Goal: Task Accomplishment & Management: Manage account settings

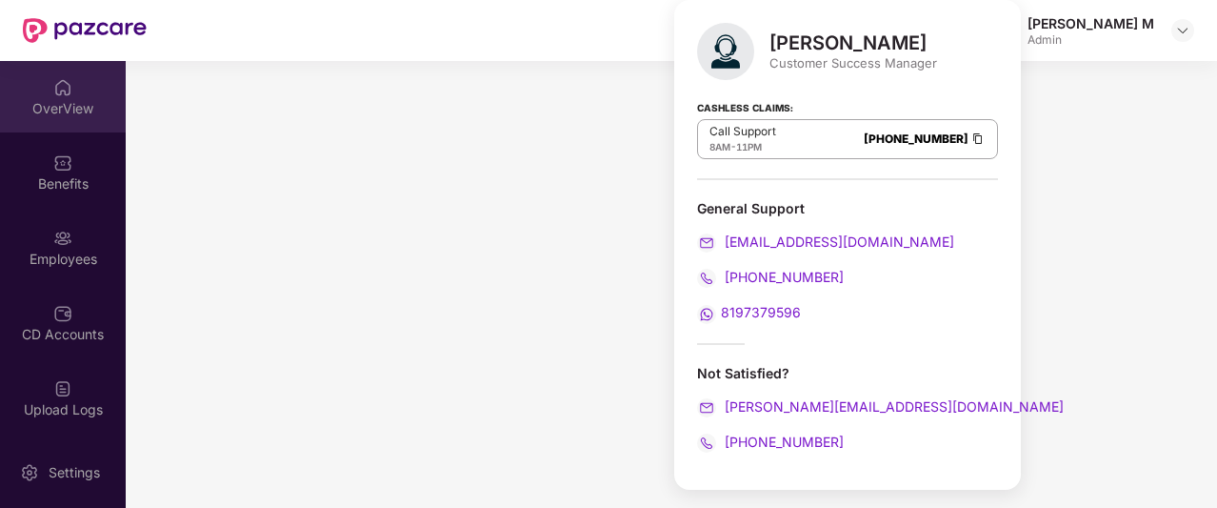
drag, startPoint x: 0, startPoint y: 0, endPoint x: 50, endPoint y: 104, distance: 115.4
click at [50, 104] on div "OverView" at bounding box center [63, 108] width 126 height 19
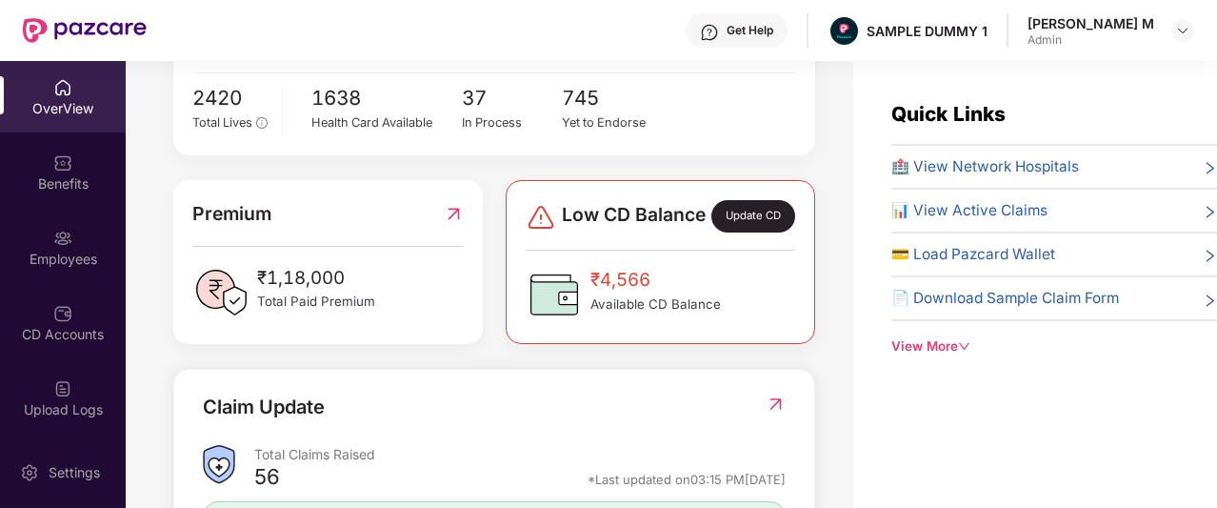
scroll to position [385, 0]
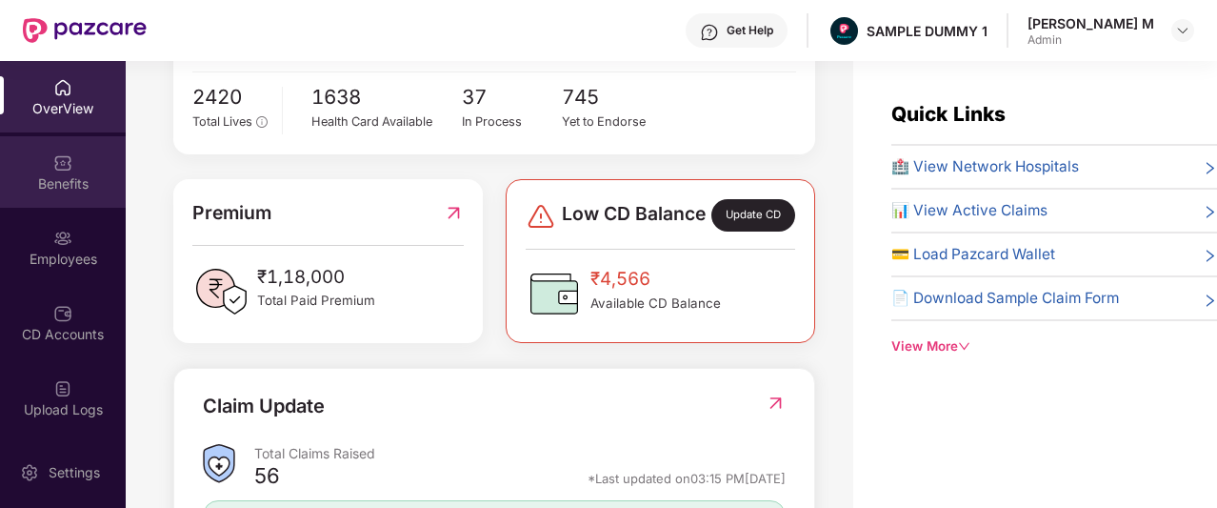
click at [50, 195] on div "Benefits" at bounding box center [63, 171] width 126 height 71
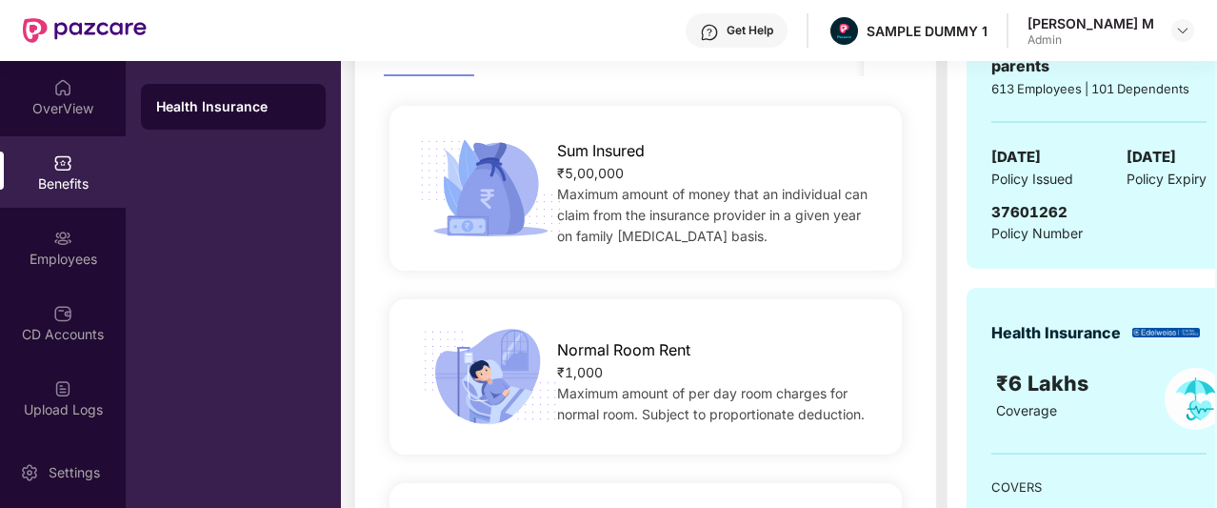
scroll to position [240, 0]
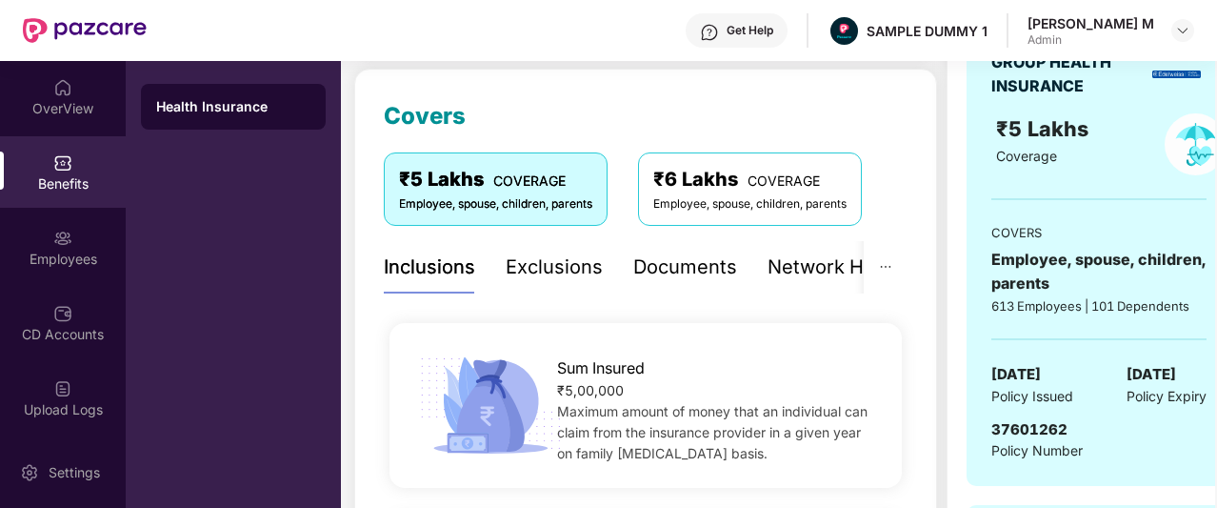
click at [690, 259] on div "Documents" at bounding box center [685, 267] width 104 height 30
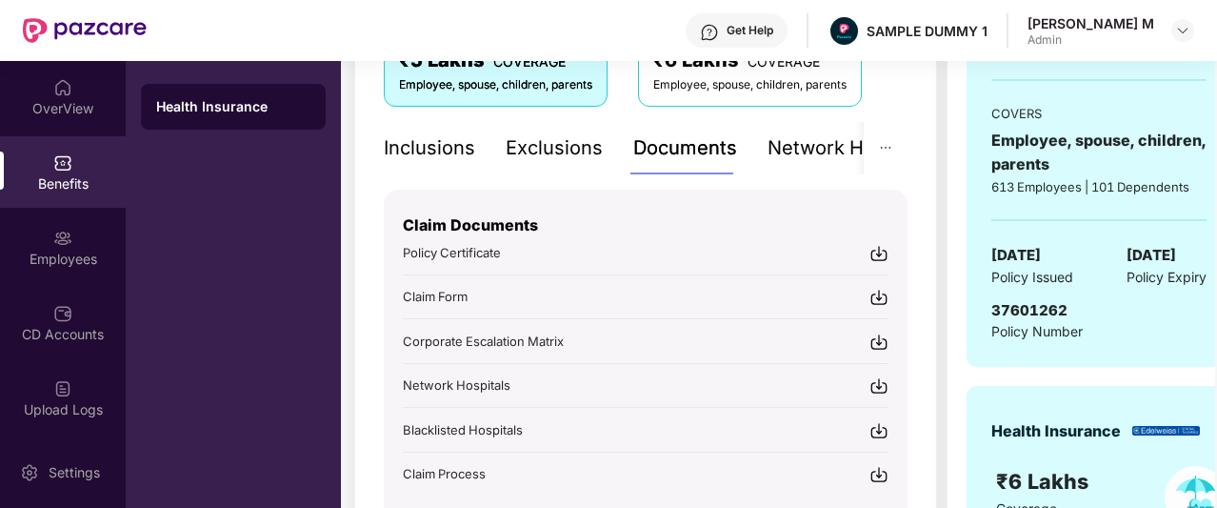
scroll to position [360, 0]
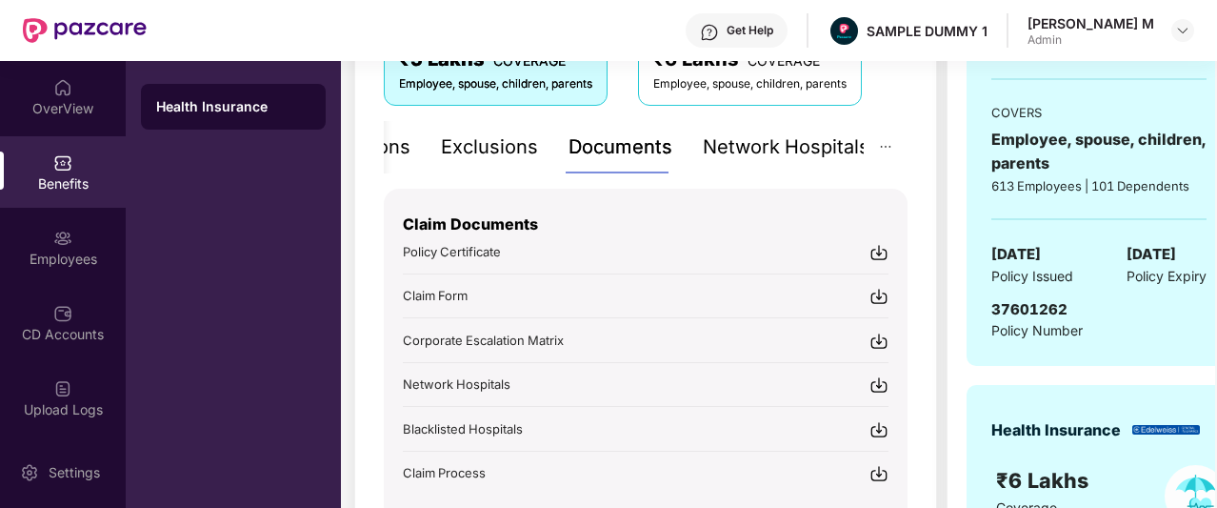
click at [770, 144] on div "Network Hospitals" at bounding box center [786, 147] width 167 height 30
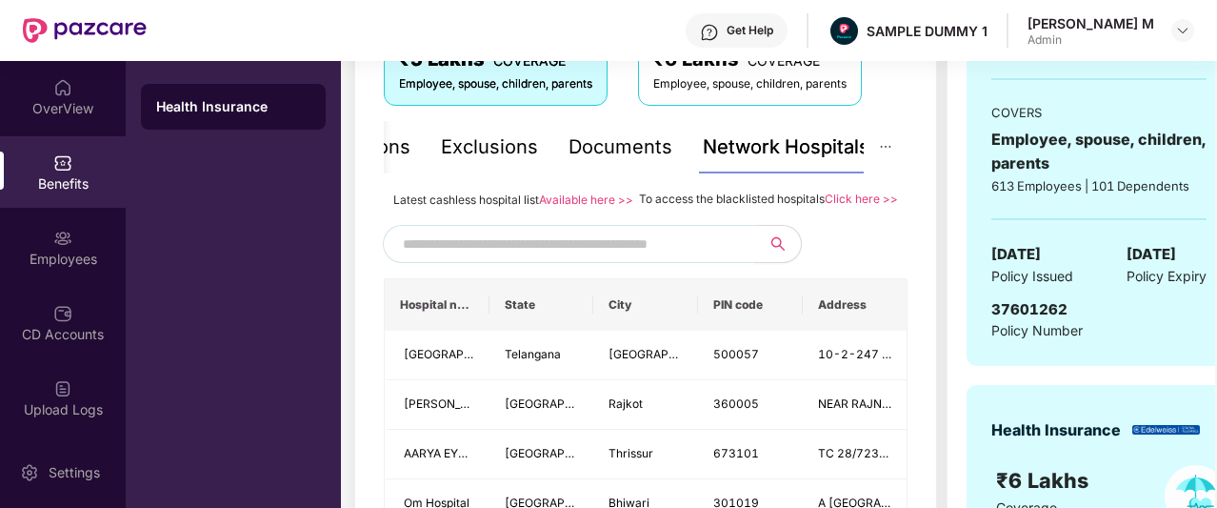
click at [610, 254] on input "text" at bounding box center [566, 244] width 326 height 29
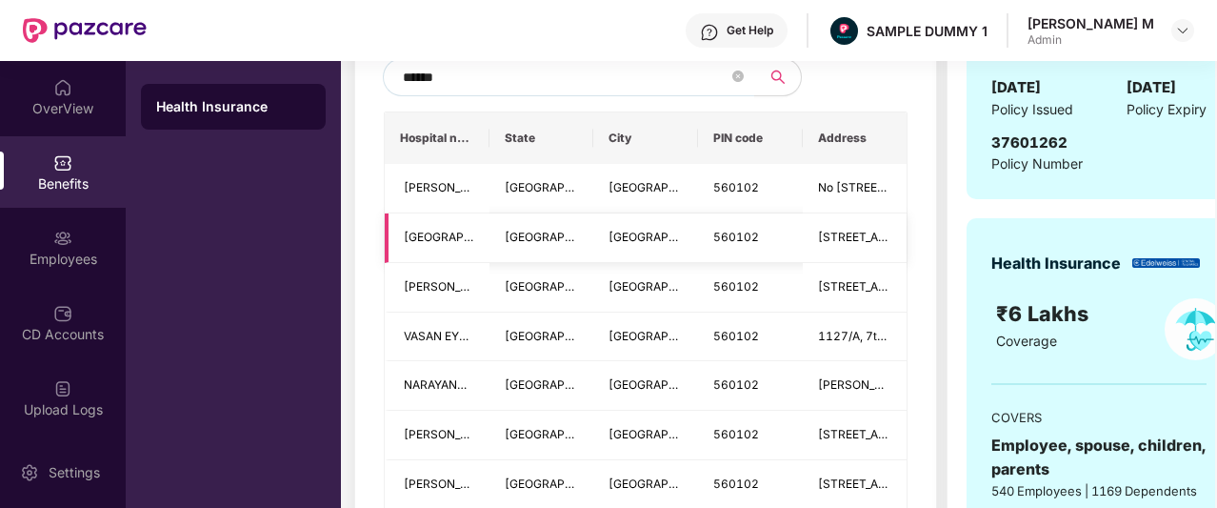
scroll to position [534, 0]
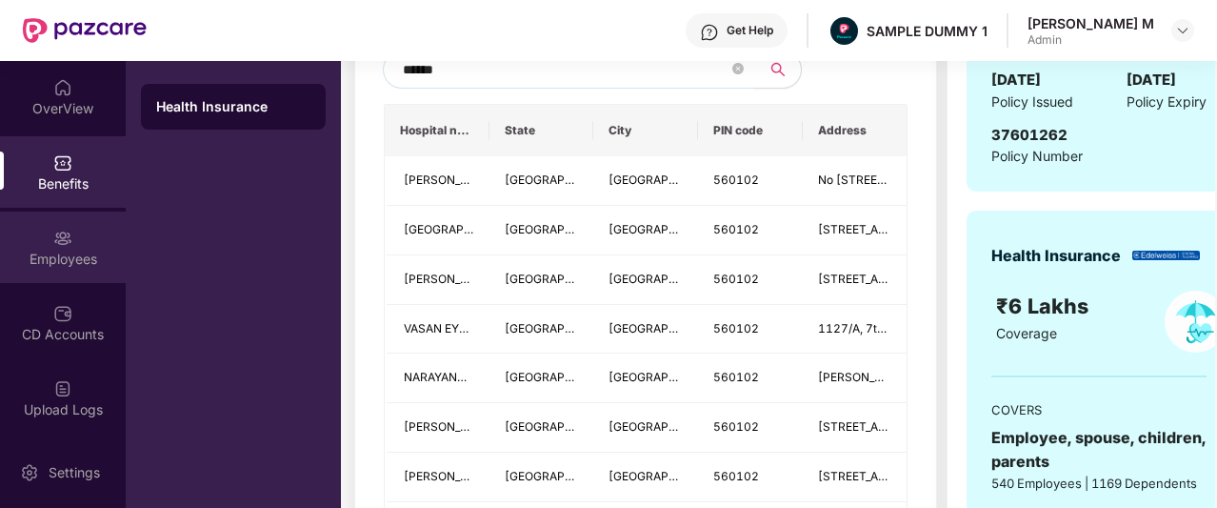
type input "******"
click at [79, 266] on div "Employees" at bounding box center [63, 259] width 126 height 19
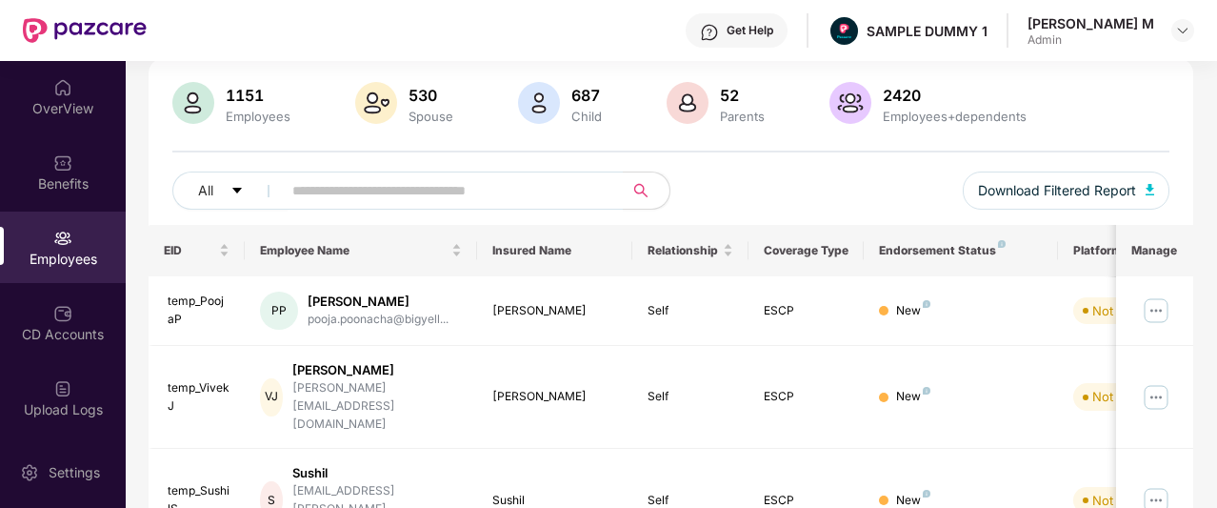
scroll to position [0, 0]
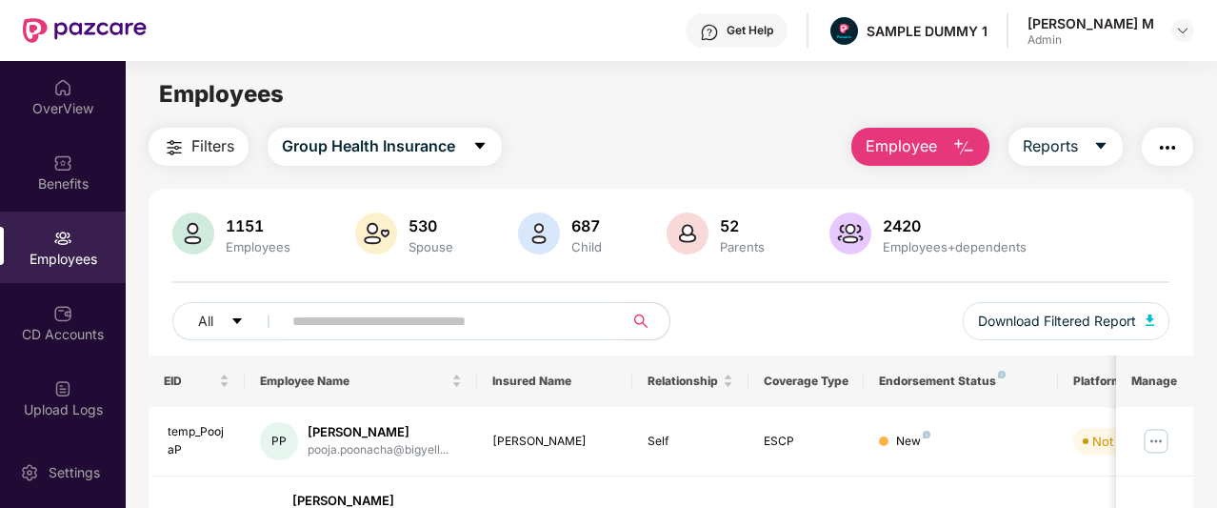
click at [875, 153] on span "Employee" at bounding box center [901, 146] width 71 height 24
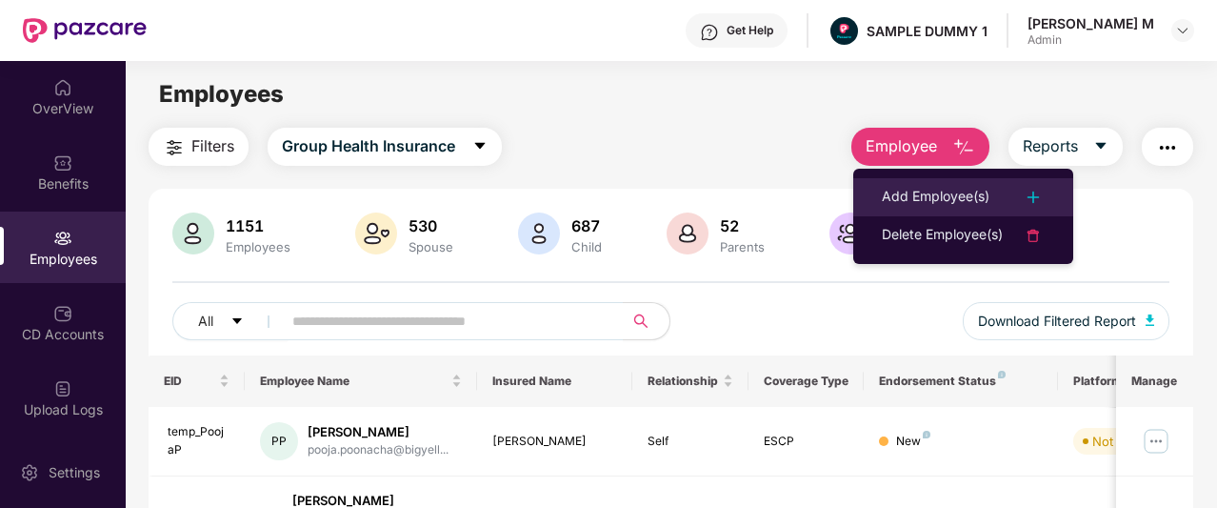
click at [882, 189] on div "Add Employee(s)" at bounding box center [936, 197] width 108 height 23
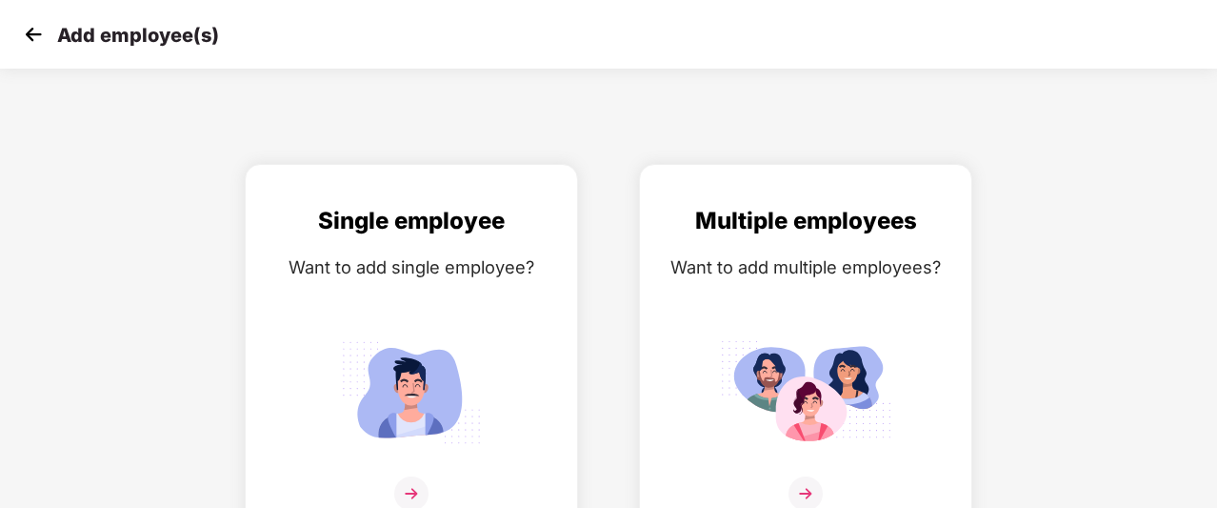
scroll to position [30, 0]
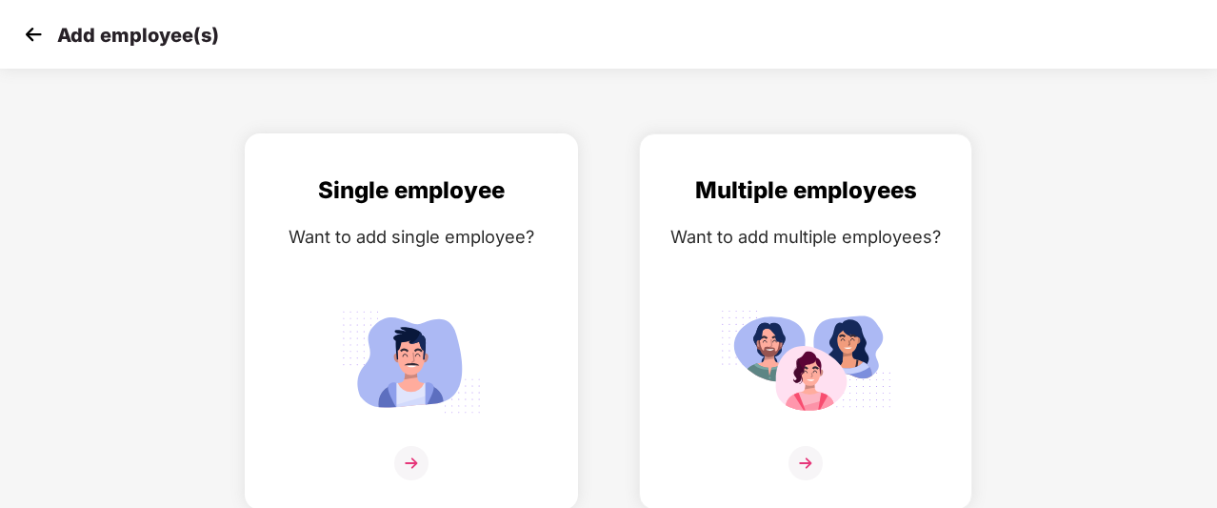
click at [490, 247] on div "Want to add single employee?" at bounding box center [411, 237] width 293 height 28
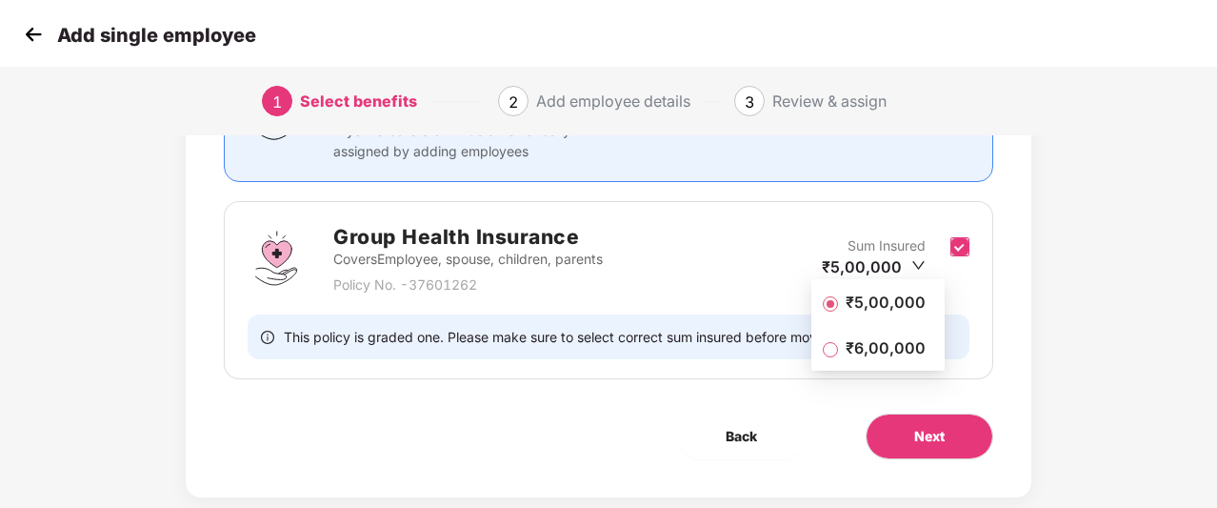
scroll to position [223, 0]
click at [954, 442] on button "Next" at bounding box center [930, 436] width 128 height 46
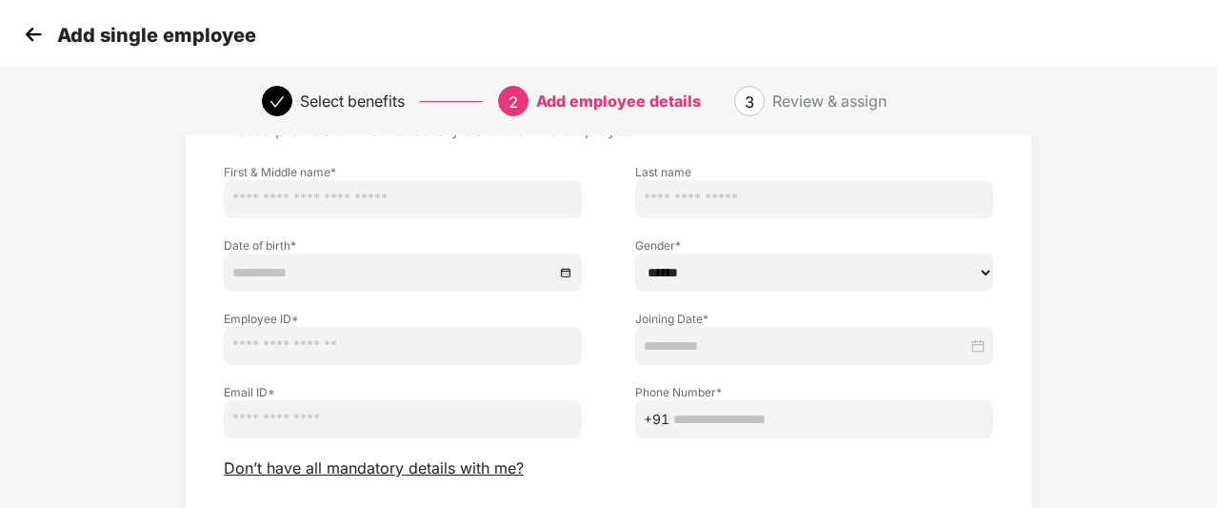
scroll to position [116, 0]
click at [231, 467] on span "Don’t have all mandatory details with me?" at bounding box center [374, 467] width 300 height 20
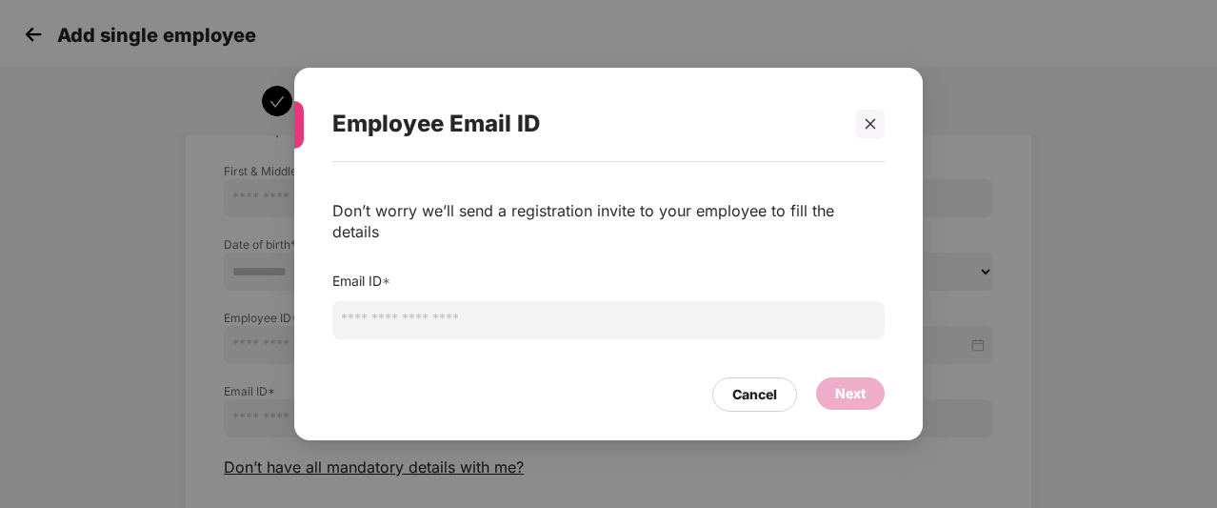
click at [644, 313] on input "email" at bounding box center [608, 320] width 552 height 38
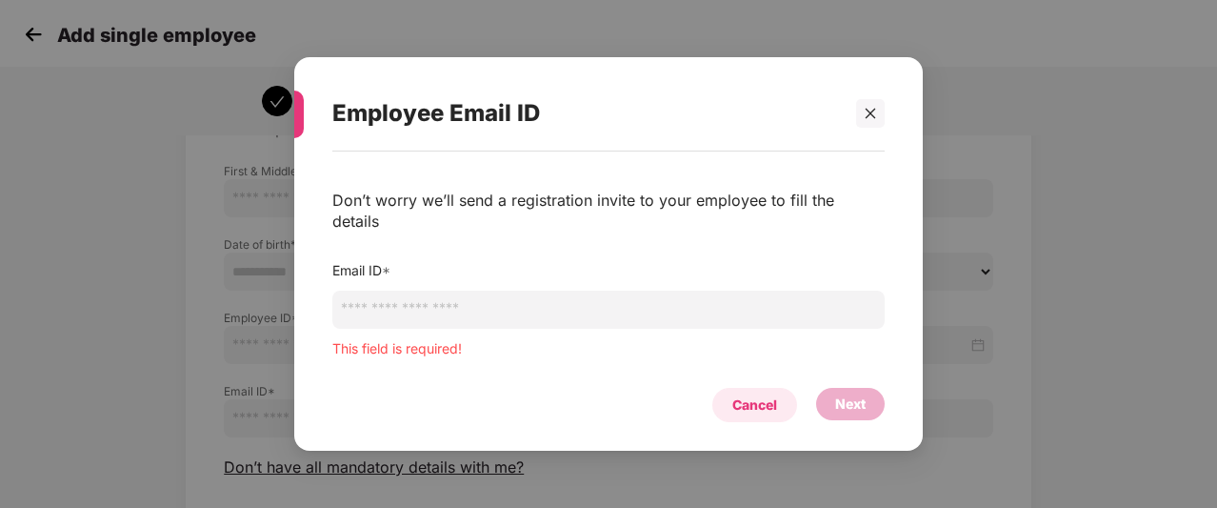
click at [739, 378] on div "Cancel Next" at bounding box center [608, 400] width 552 height 44
click at [753, 394] on div "Cancel" at bounding box center [754, 404] width 45 height 21
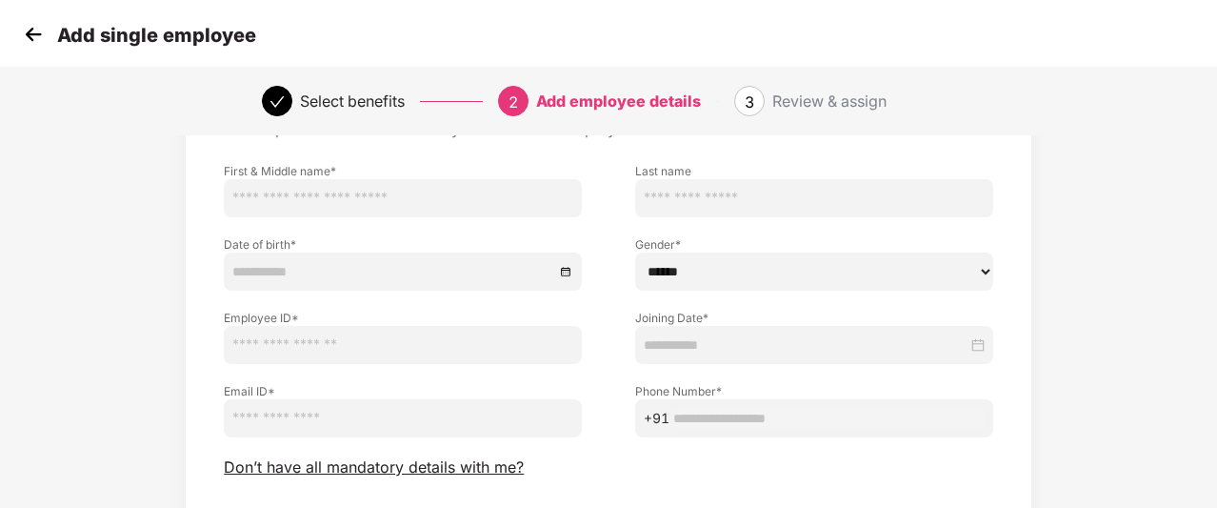
click at [30, 29] on img at bounding box center [33, 34] width 29 height 29
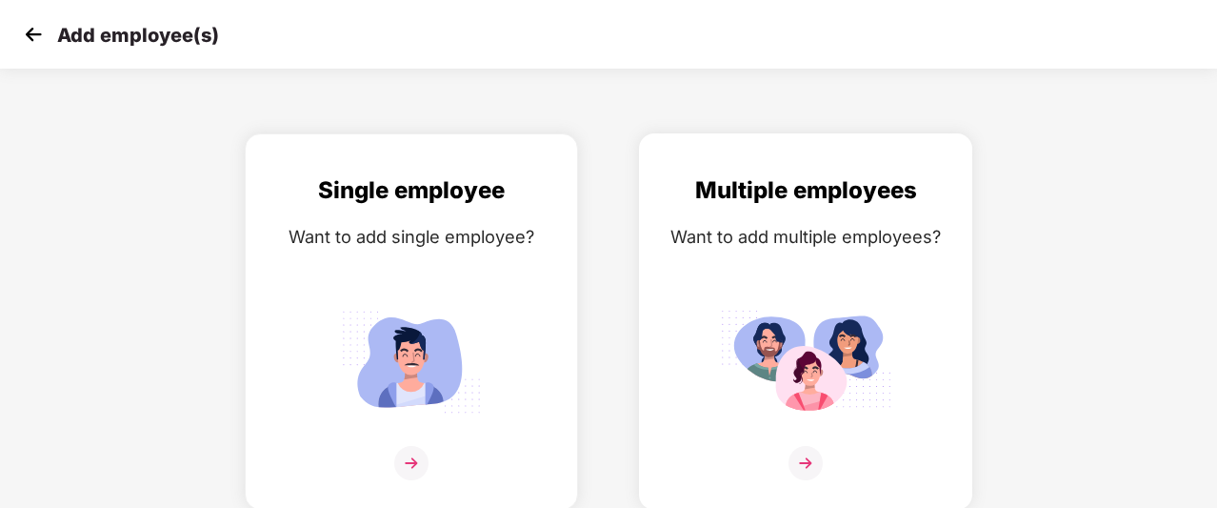
click at [777, 310] on img at bounding box center [805, 361] width 171 height 119
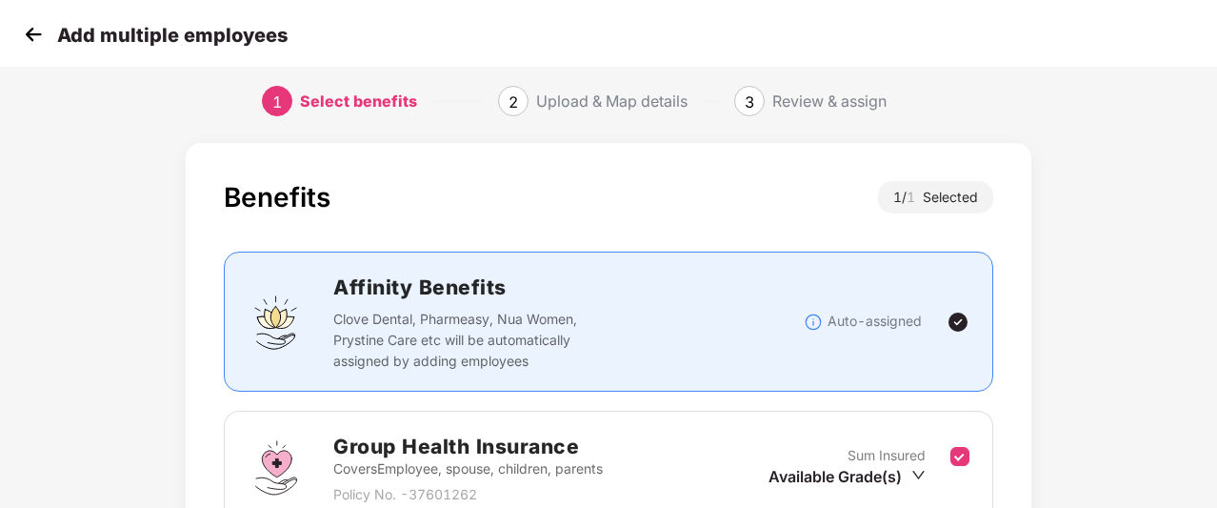
scroll to position [227, 0]
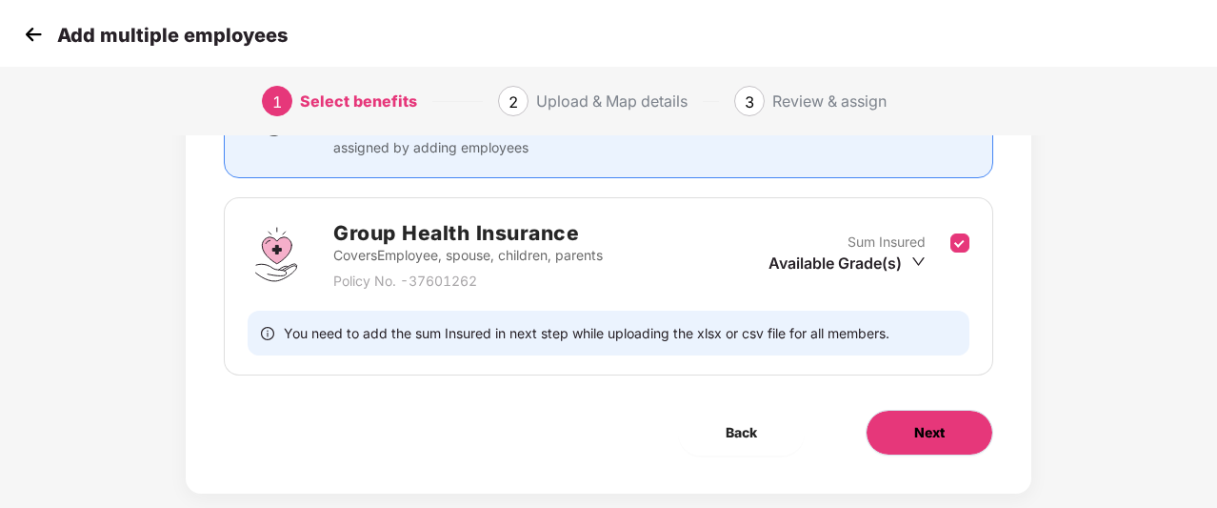
click at [963, 430] on button "Next" at bounding box center [930, 433] width 128 height 46
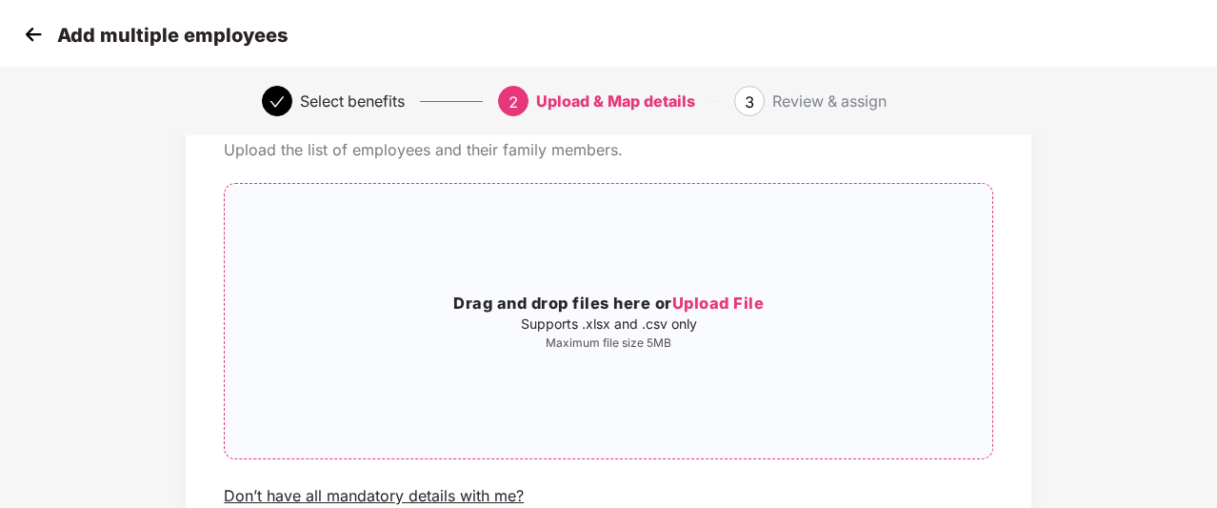
scroll to position [93, 0]
click at [21, 39] on img at bounding box center [33, 34] width 29 height 29
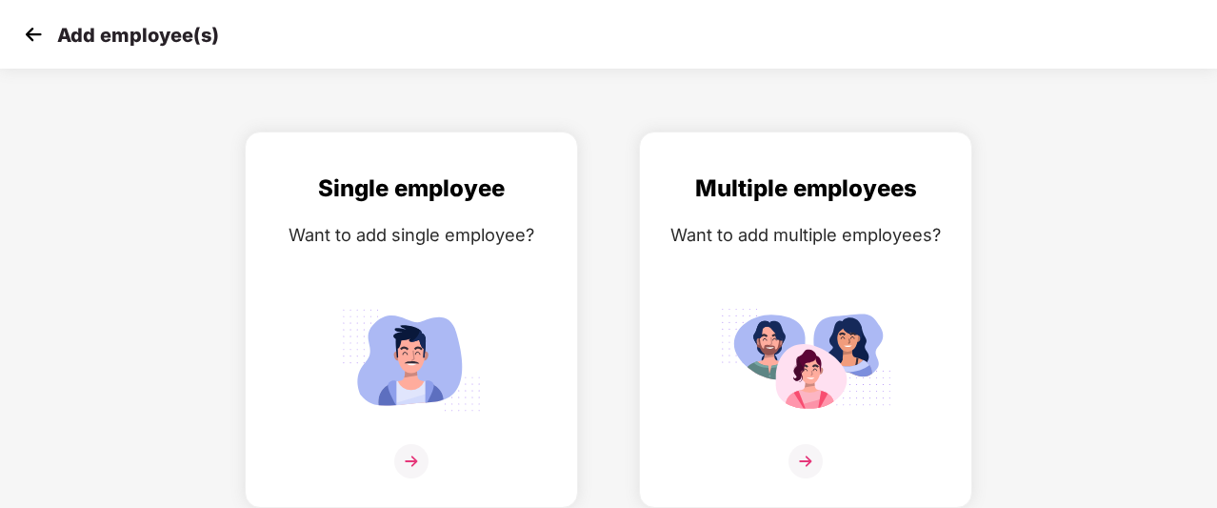
scroll to position [30, 0]
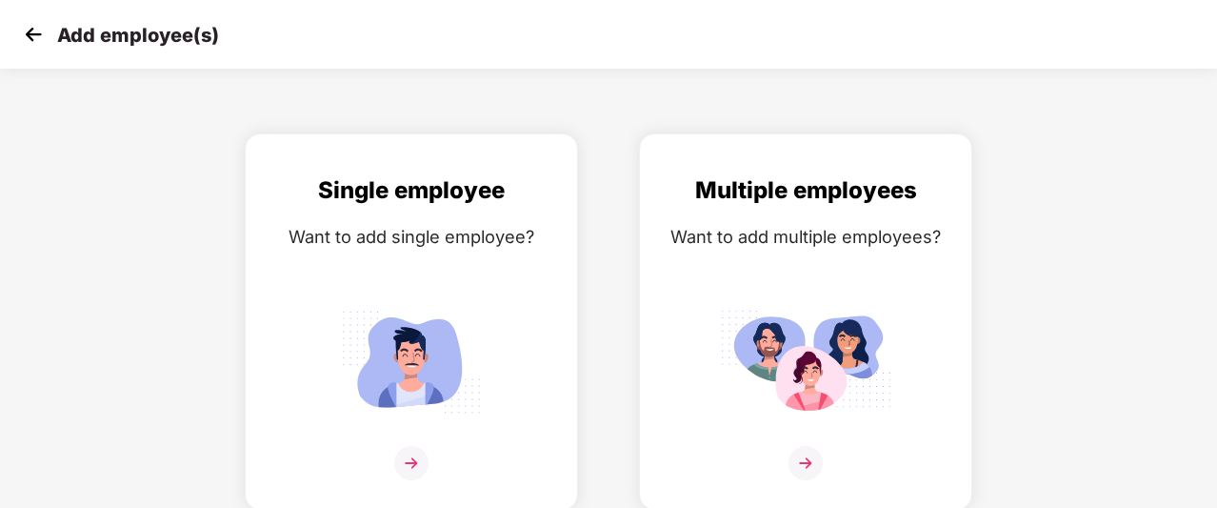
click at [35, 30] on img at bounding box center [33, 34] width 29 height 29
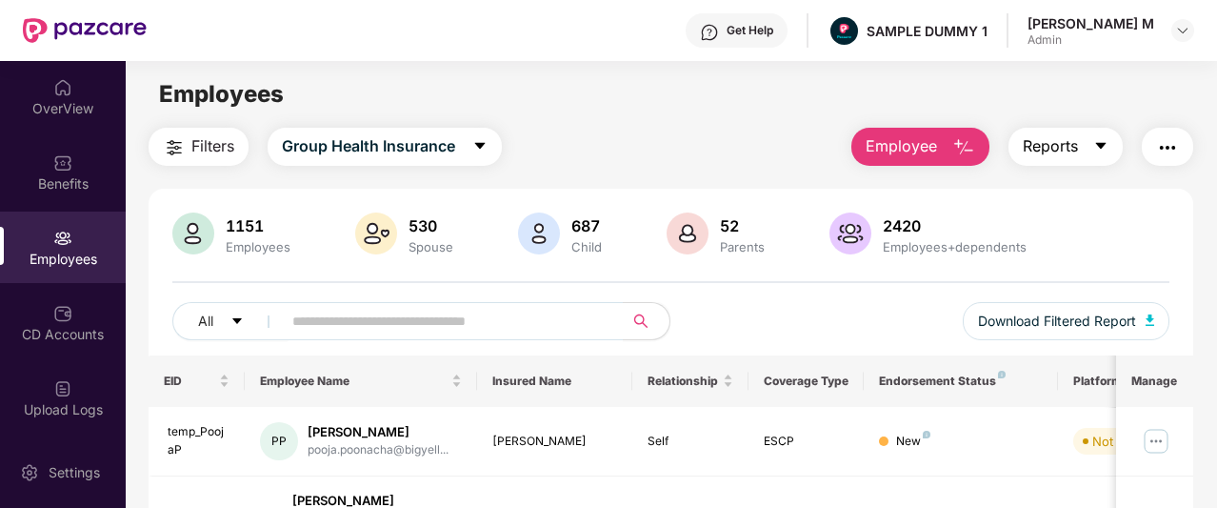
click at [1057, 145] on span "Reports" at bounding box center [1050, 146] width 55 height 24
click at [1175, 134] on button "button" at bounding box center [1167, 147] width 51 height 38
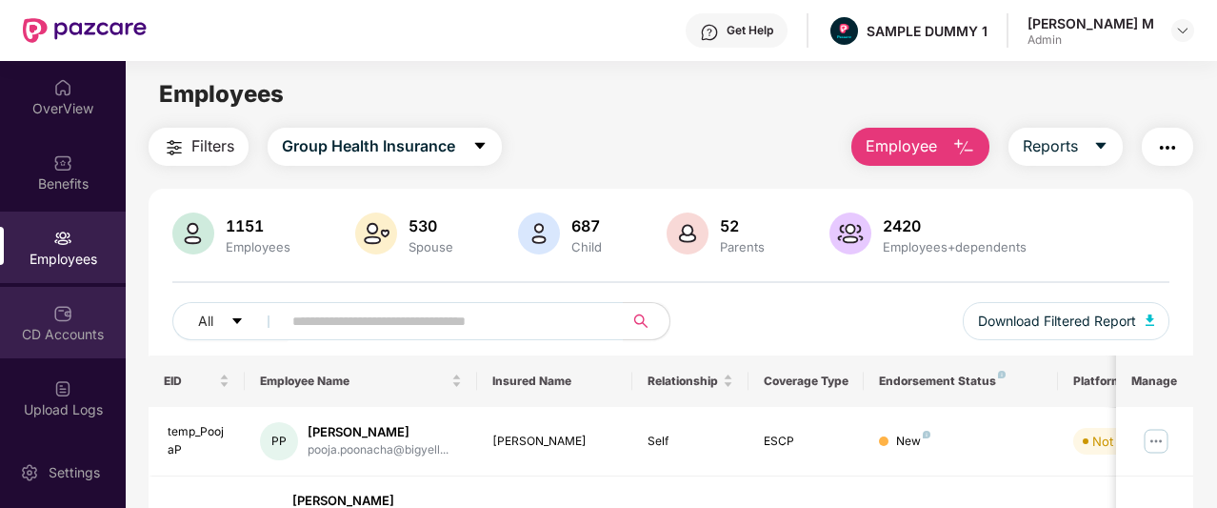
click at [80, 307] on div "CD Accounts" at bounding box center [63, 322] width 126 height 71
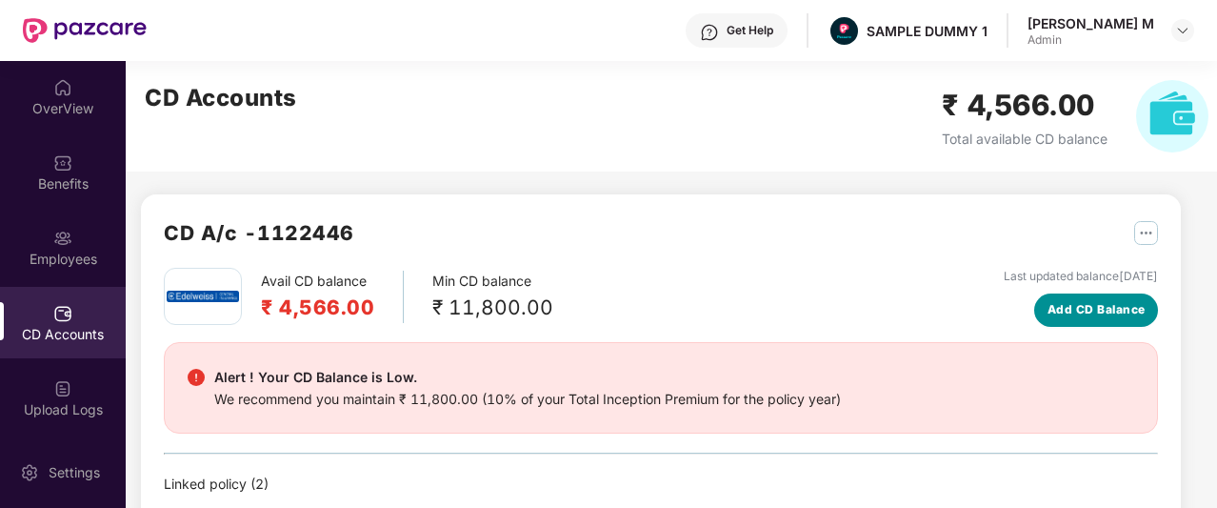
click at [1093, 306] on span "Add CD Balance" at bounding box center [1097, 310] width 98 height 18
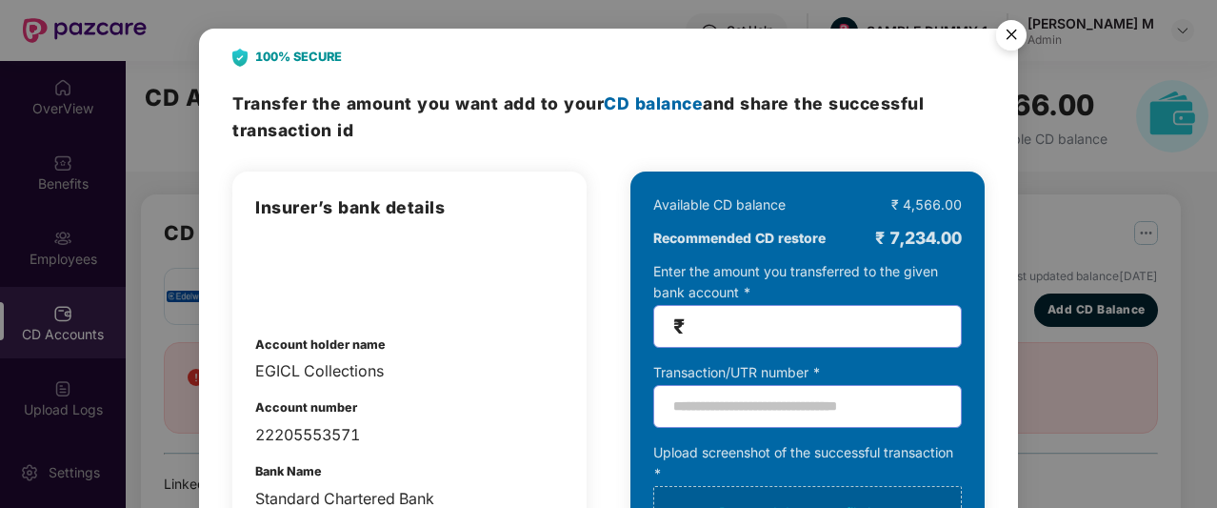
click at [1011, 35] on img "Close" at bounding box center [1011, 37] width 53 height 53
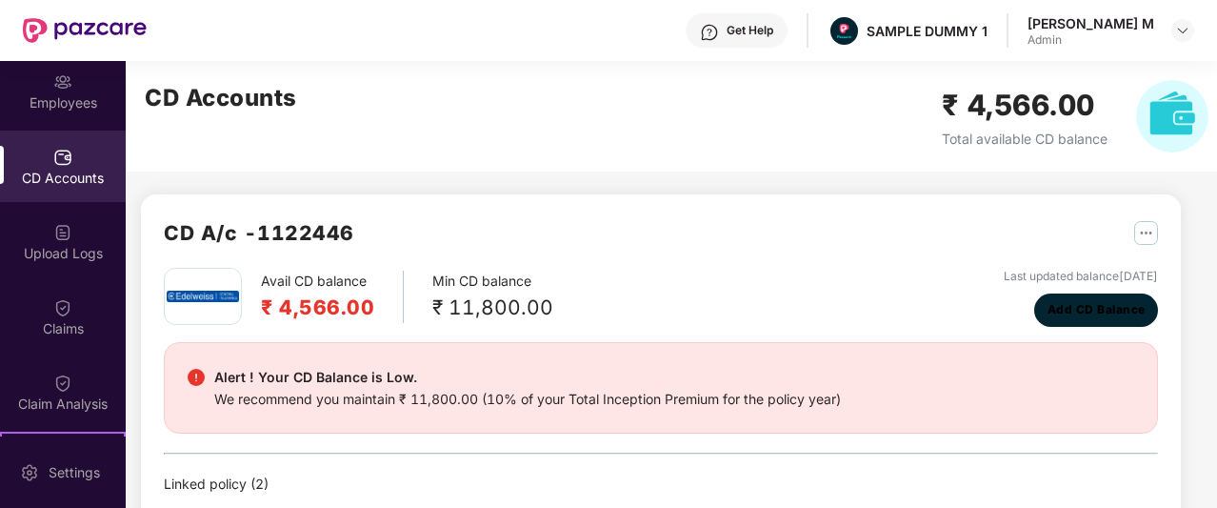
scroll to position [158, 0]
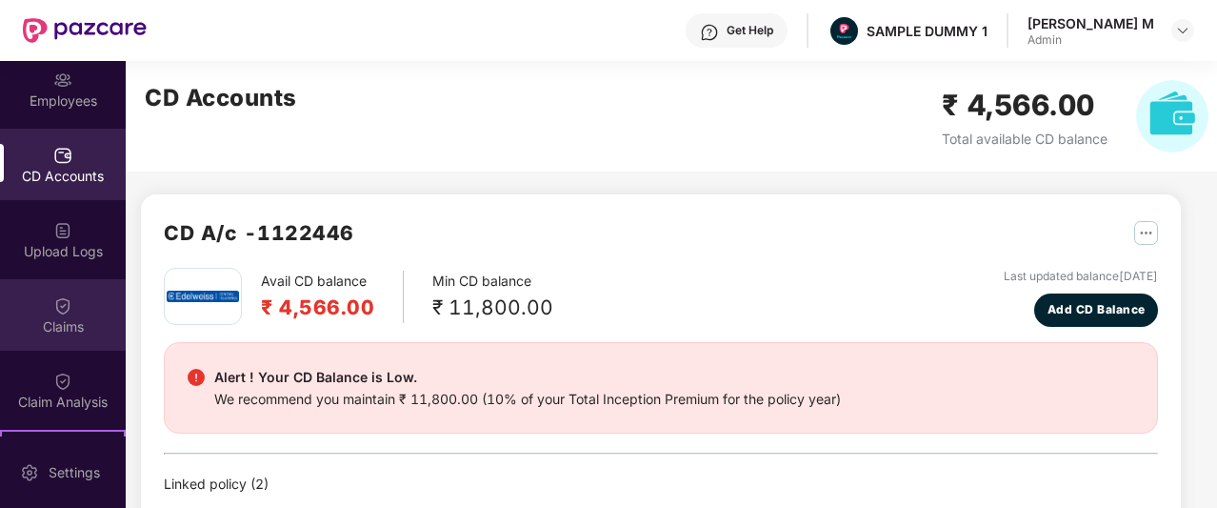
click at [70, 320] on div "Claims" at bounding box center [63, 326] width 126 height 19
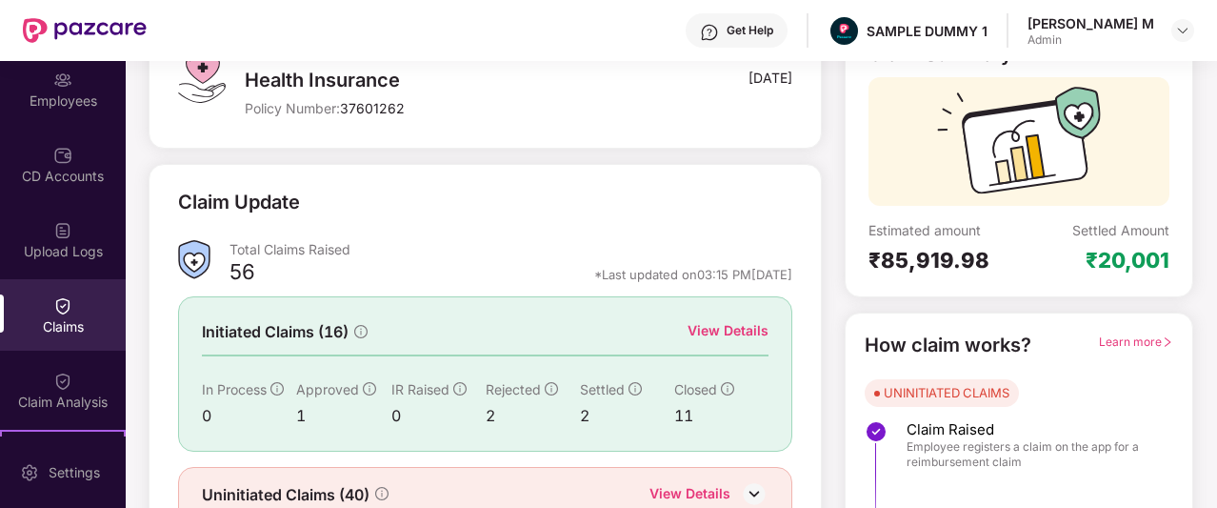
scroll to position [150, 0]
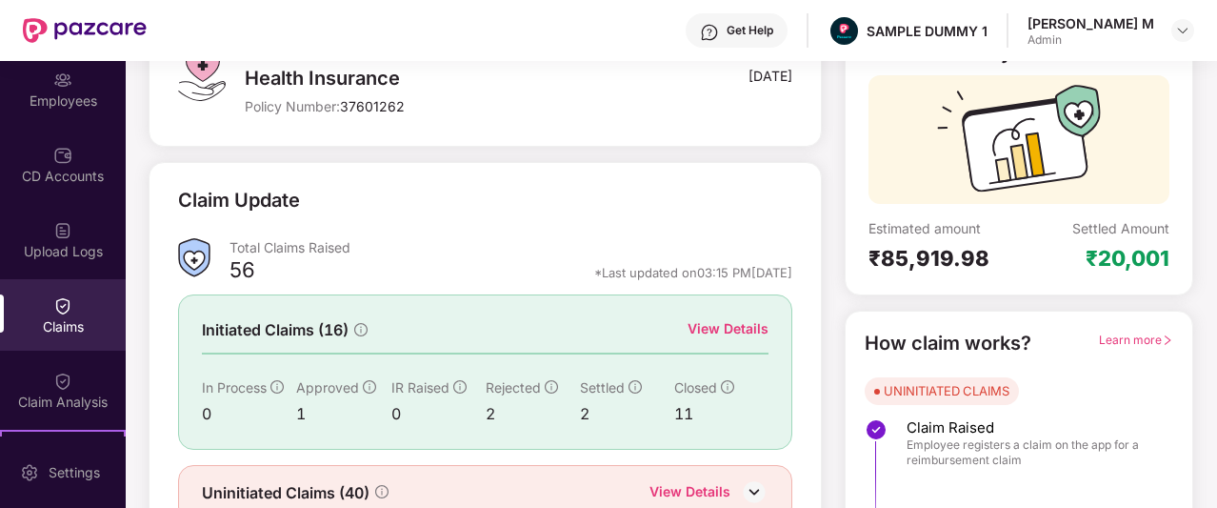
click at [739, 319] on div "View Details" at bounding box center [728, 328] width 81 height 21
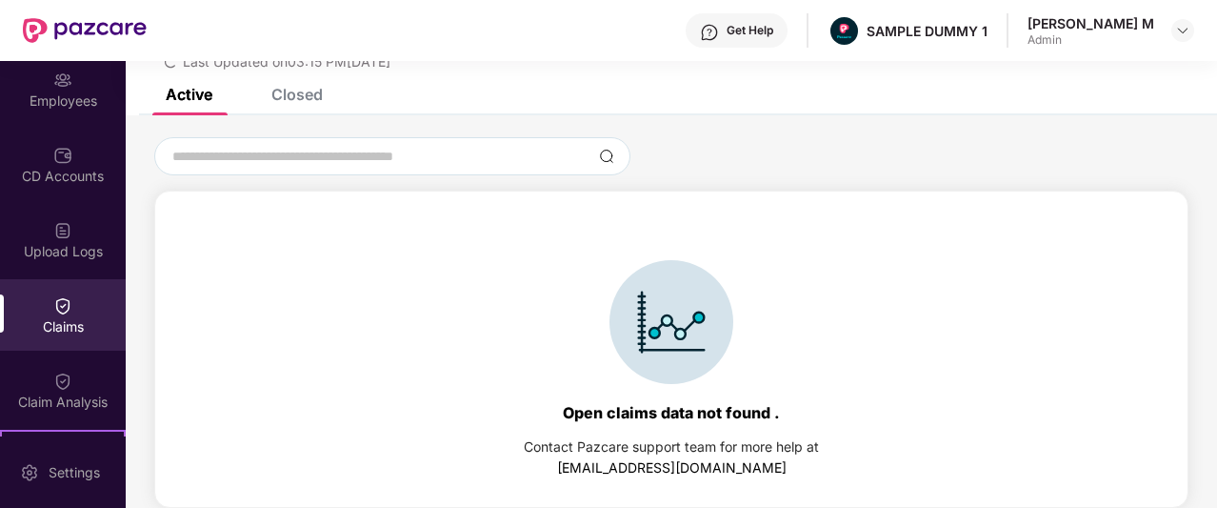
scroll to position [82, 0]
click at [289, 102] on div "Closed" at bounding box center [296, 94] width 51 height 19
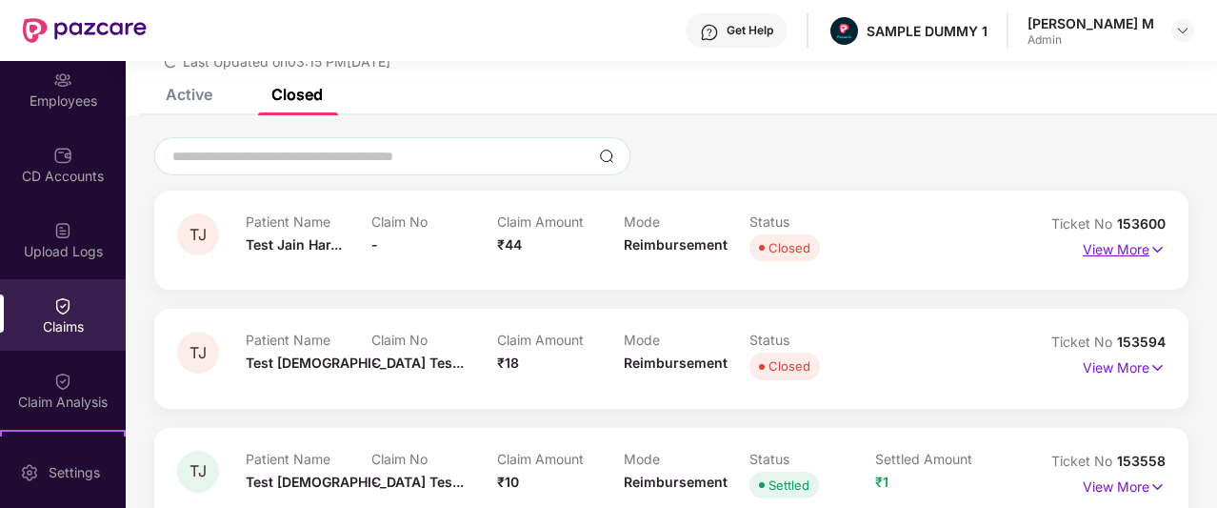
click at [1129, 252] on p "View More" at bounding box center [1124, 247] width 83 height 26
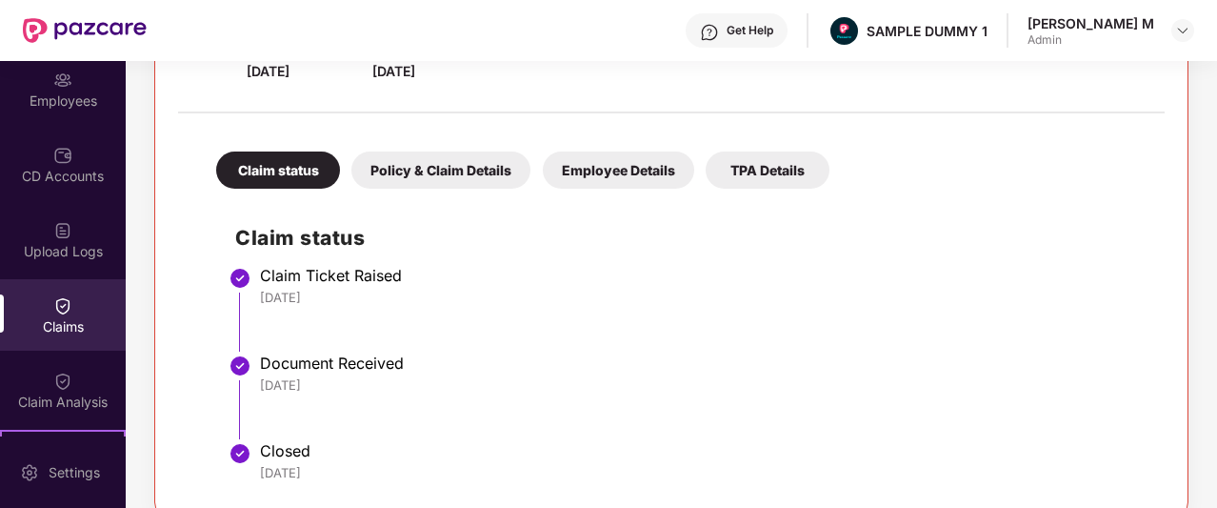
scroll to position [370, 0]
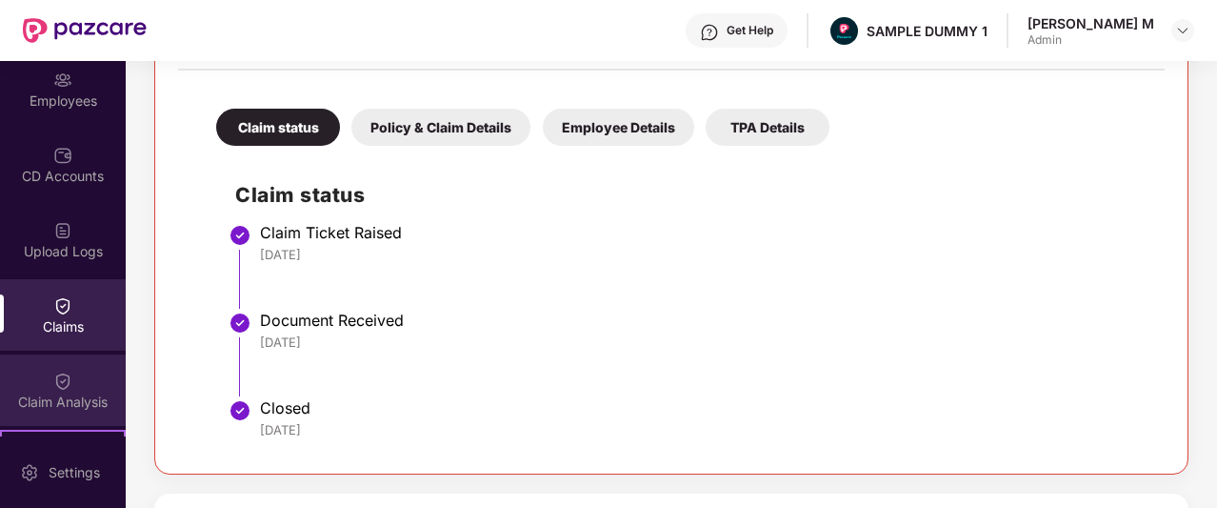
click at [48, 382] on div "Claim Analysis" at bounding box center [63, 389] width 126 height 71
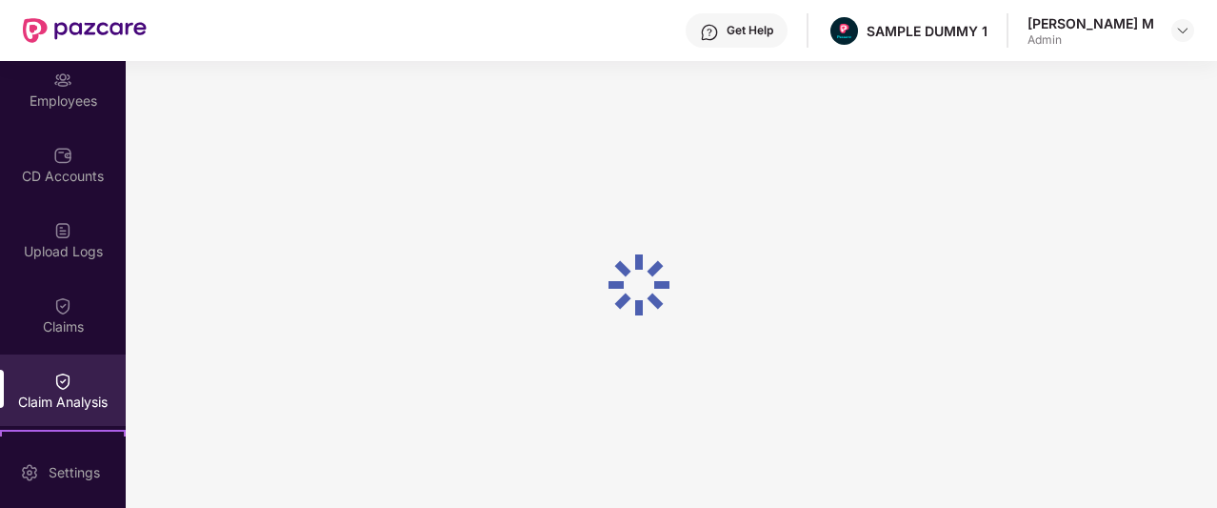
scroll to position [0, 0]
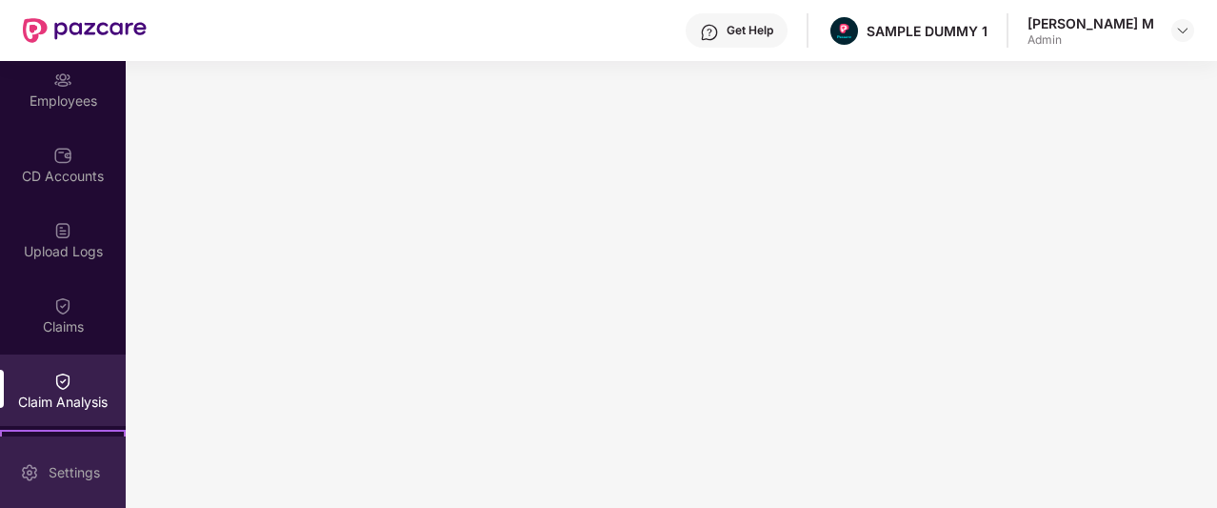
click at [80, 463] on div "Settings" at bounding box center [74, 472] width 63 height 19
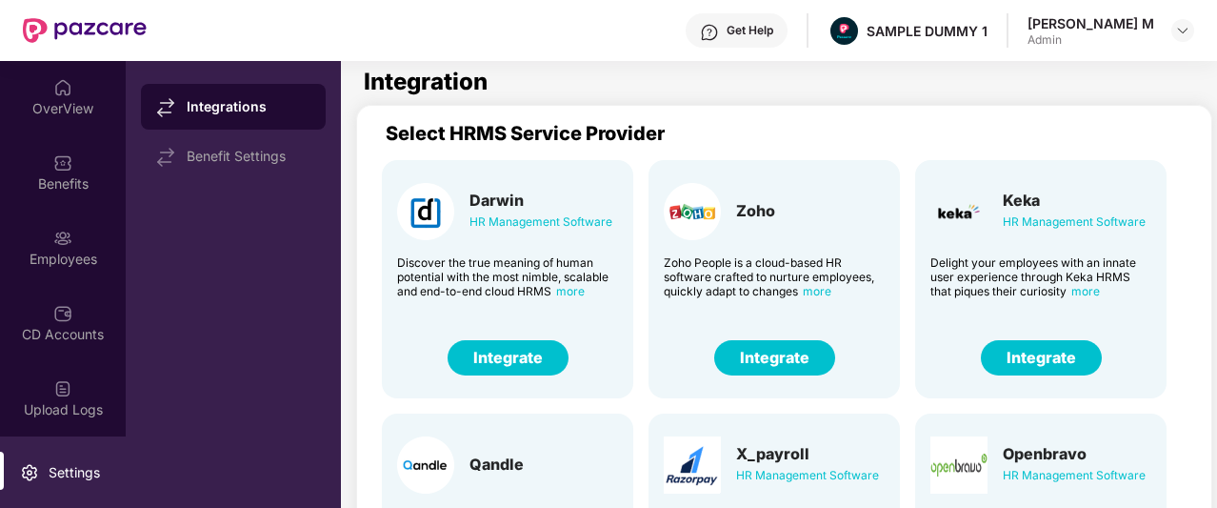
click at [1033, 354] on button "Integrate" at bounding box center [1041, 357] width 121 height 35
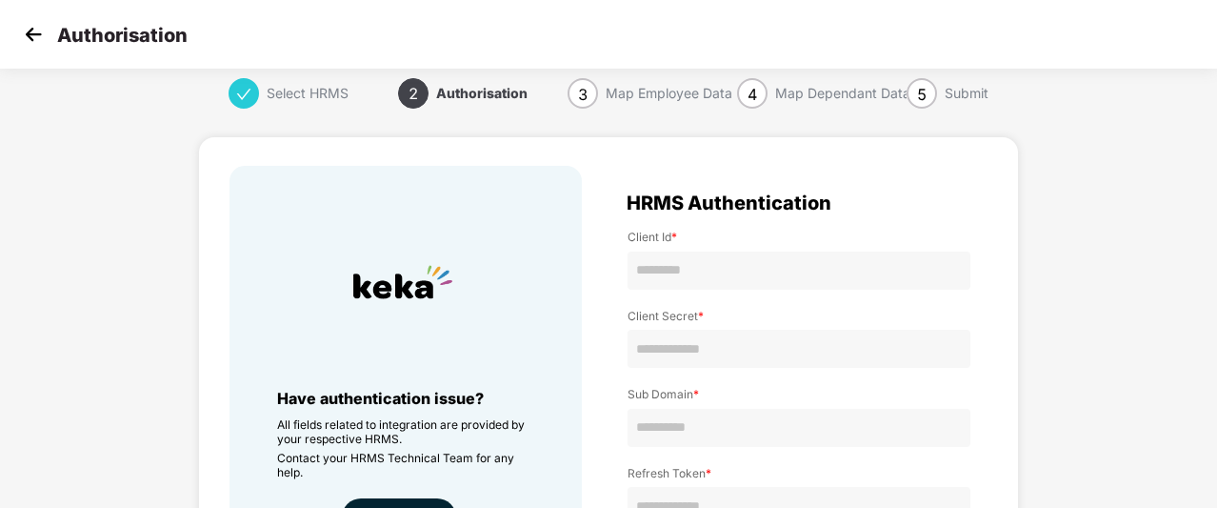
click at [29, 34] on img at bounding box center [33, 34] width 29 height 29
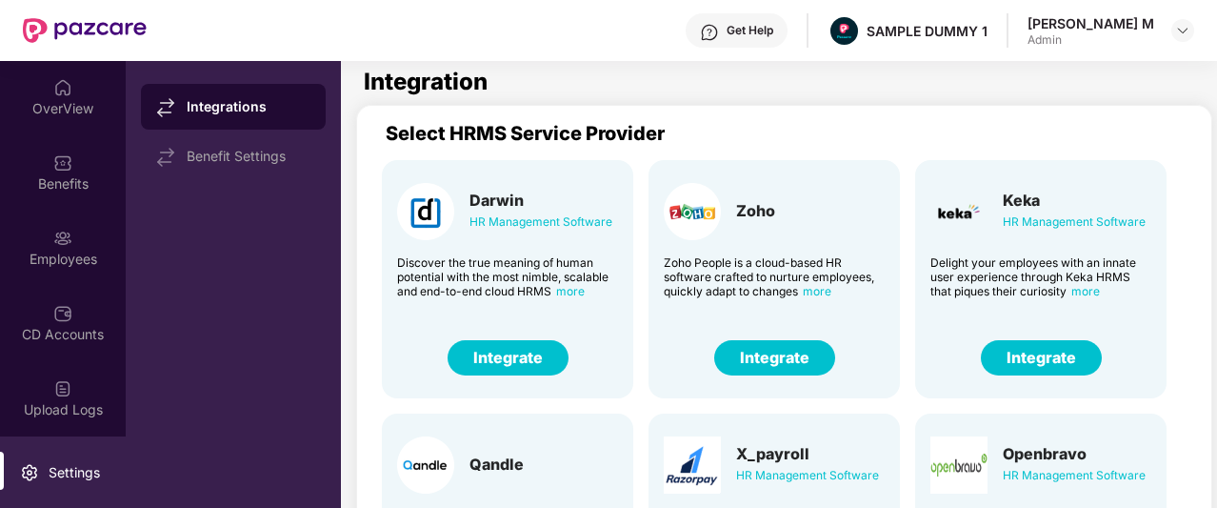
click at [719, 38] on img at bounding box center [709, 32] width 19 height 19
